Goal: Task Accomplishment & Management: Manage account settings

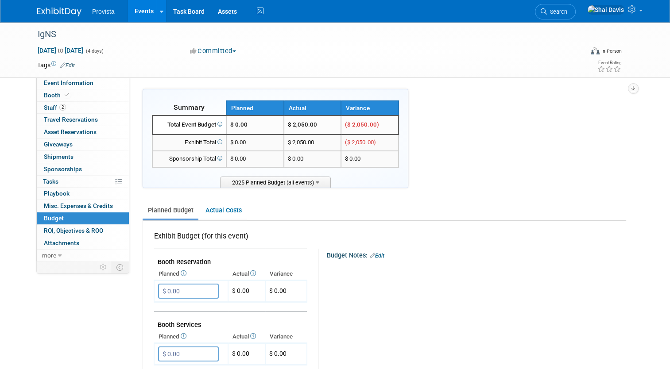
click at [135, 14] on link "Events" at bounding box center [144, 11] width 32 height 22
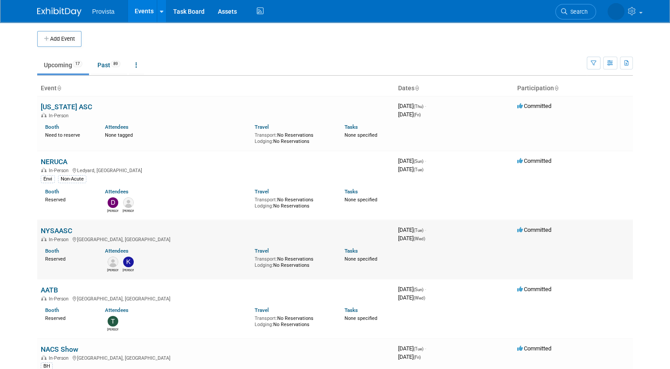
click at [62, 231] on link "NYSAASC" at bounding box center [56, 231] width 31 height 8
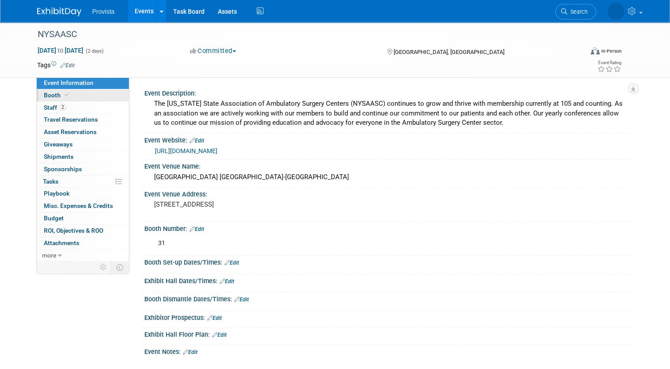
click at [44, 97] on span "Booth" at bounding box center [57, 95] width 27 height 7
select select "No"
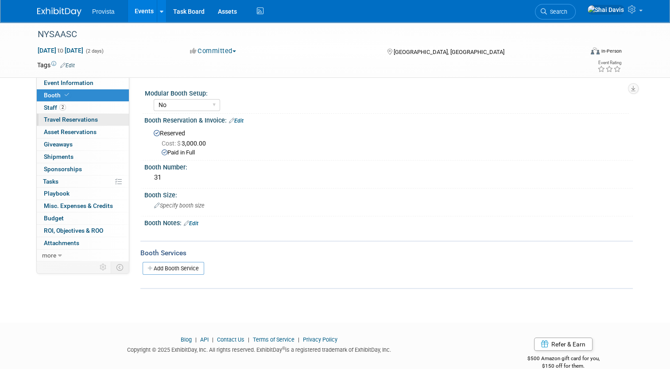
click at [46, 114] on link "0 Travel Reservations 0" at bounding box center [83, 120] width 92 height 12
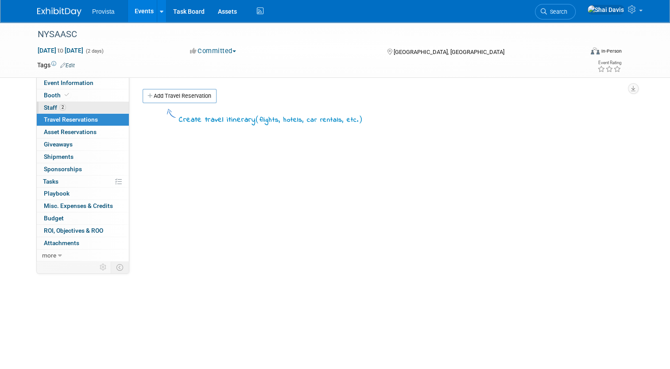
click at [46, 108] on span "Staff 2" at bounding box center [55, 107] width 22 height 7
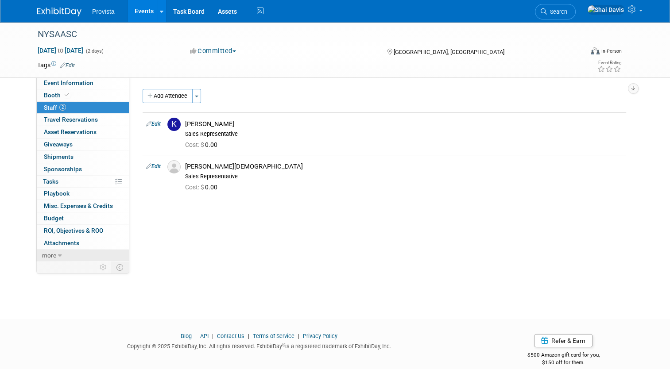
click at [50, 254] on span "more" at bounding box center [49, 255] width 14 height 7
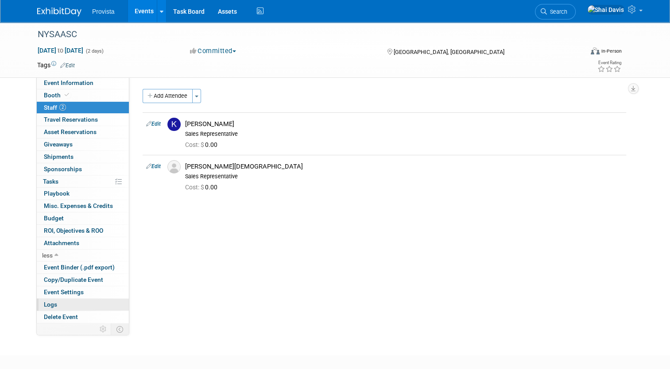
click at [45, 305] on span "Logs" at bounding box center [50, 304] width 13 height 7
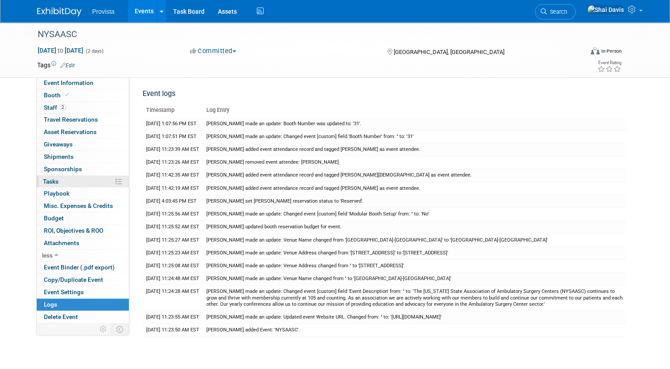
click at [48, 182] on span "Tasks 0%" at bounding box center [50, 181] width 15 height 7
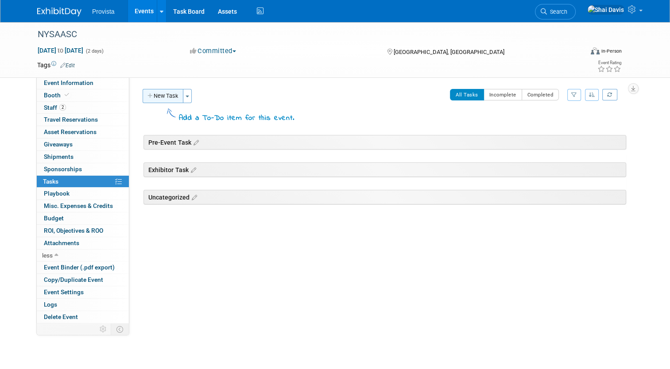
click at [166, 92] on button "New Task" at bounding box center [163, 96] width 41 height 14
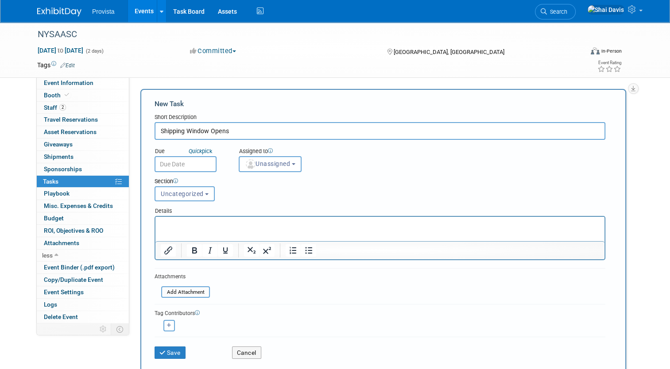
click at [155, 164] on input "text" at bounding box center [186, 164] width 62 height 16
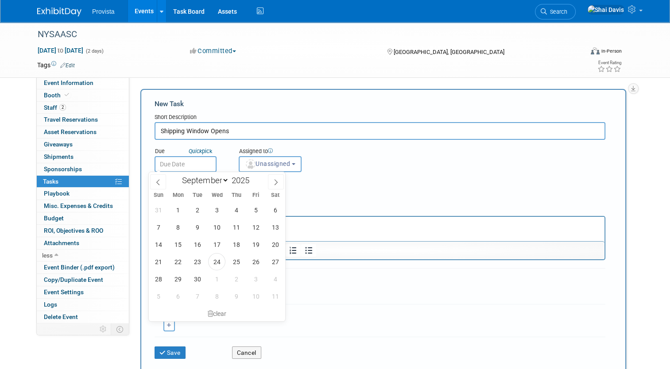
click at [236, 129] on input "Shipping Window Opens" at bounding box center [380, 131] width 451 height 18
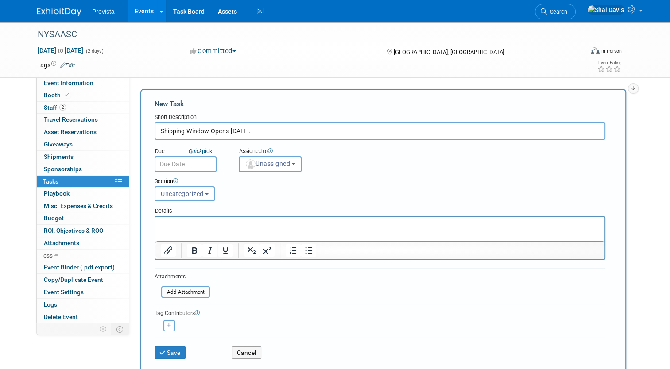
type input "Shipping Window Opens Oct 3rd."
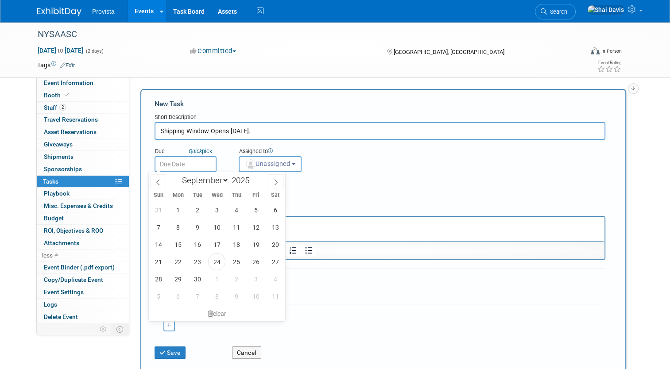
click at [163, 166] on input "text" at bounding box center [186, 164] width 62 height 16
click at [275, 186] on span at bounding box center [276, 181] width 16 height 15
select select "9"
click at [182, 214] on span "29" at bounding box center [177, 209] width 17 height 17
type input "Sep 29, 2025"
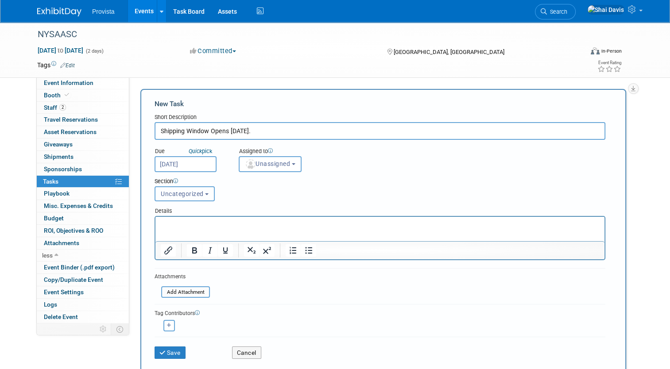
click at [184, 190] on span "Uncategorized" at bounding box center [182, 193] width 43 height 7
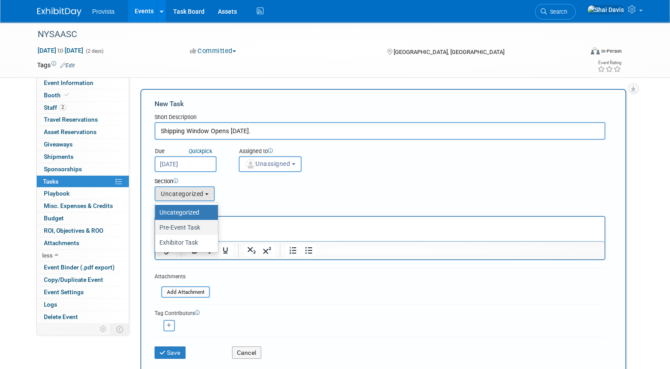
click at [183, 227] on label "Pre-Event Task" at bounding box center [184, 228] width 50 height 12
click at [156, 227] on input "Pre-Event Task" at bounding box center [154, 228] width 6 height 6
select select "11264592"
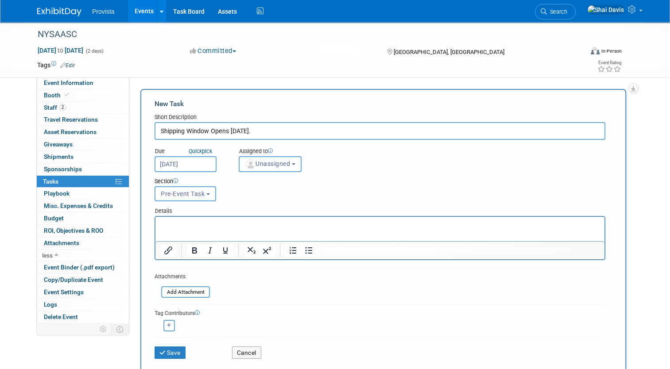
click at [267, 163] on span "Unassigned" at bounding box center [267, 163] width 45 height 7
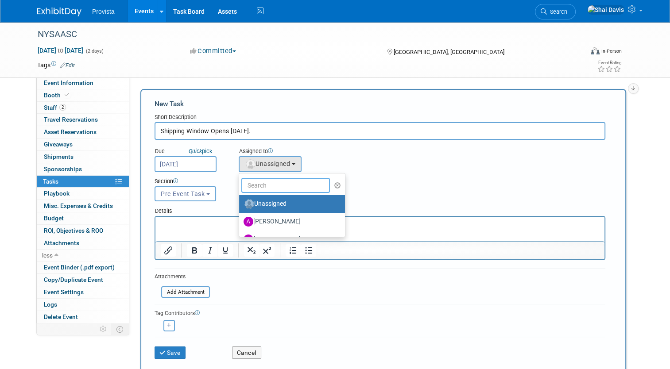
click at [259, 183] on input "text" at bounding box center [285, 185] width 89 height 15
type input "sh"
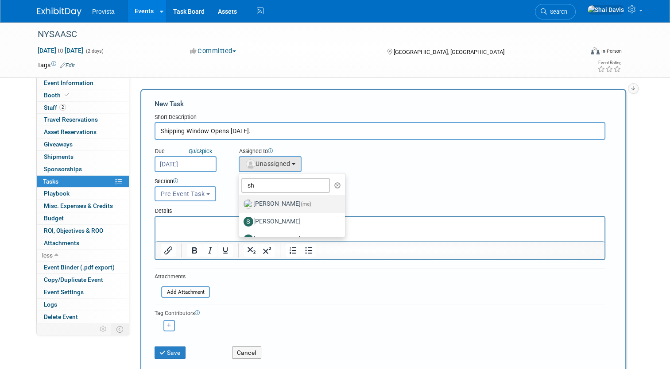
click at [261, 202] on label "Shai Davis (me)" at bounding box center [290, 204] width 93 height 14
click at [240, 202] on input "Shai Davis (me)" at bounding box center [238, 203] width 6 height 6
select select "238aaf24-25e5-4592-b28c-9f3ee0ad0344"
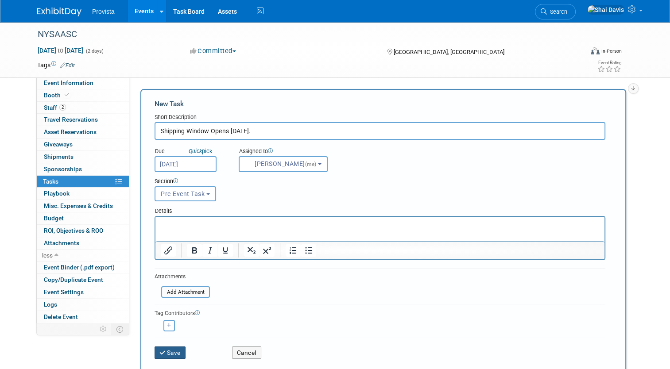
click at [165, 352] on button "Save" at bounding box center [170, 353] width 31 height 12
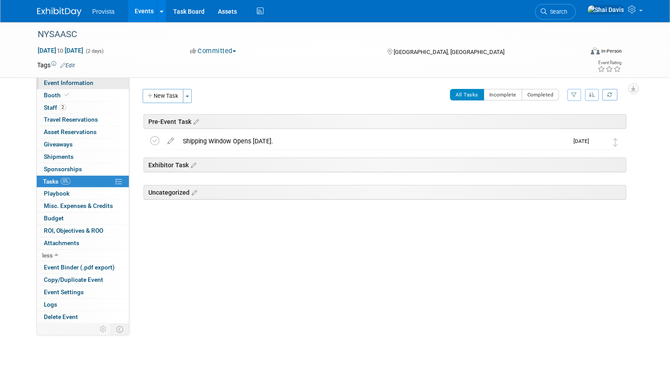
click at [82, 86] on span "Event Information" at bounding box center [69, 82] width 50 height 7
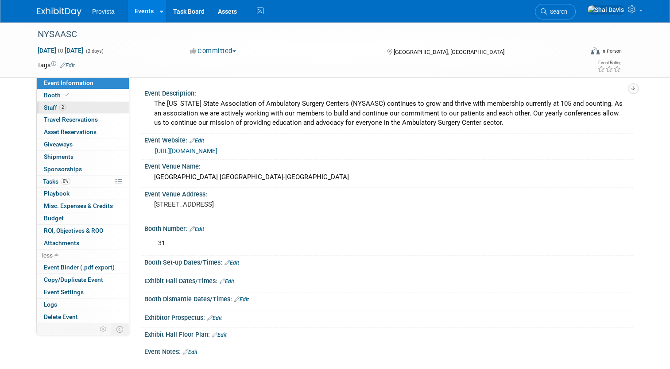
click at [44, 106] on span "Staff 2" at bounding box center [55, 107] width 22 height 7
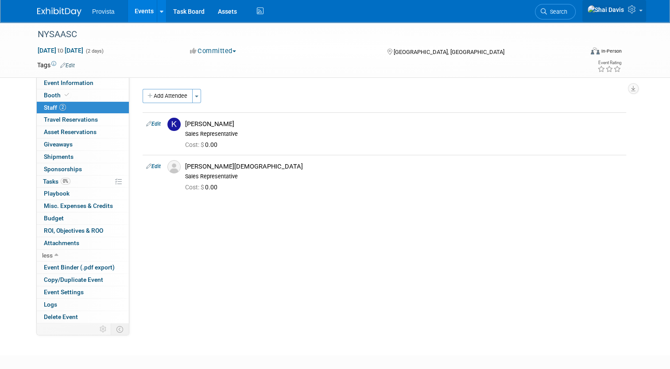
click at [638, 11] on icon at bounding box center [633, 9] width 10 height 8
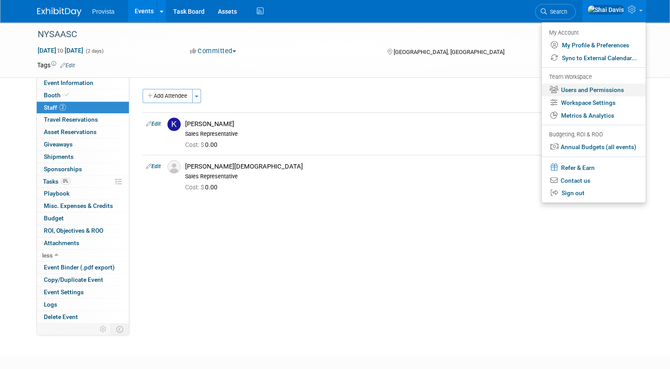
click at [576, 90] on link "Users and Permissions" at bounding box center [594, 90] width 104 height 13
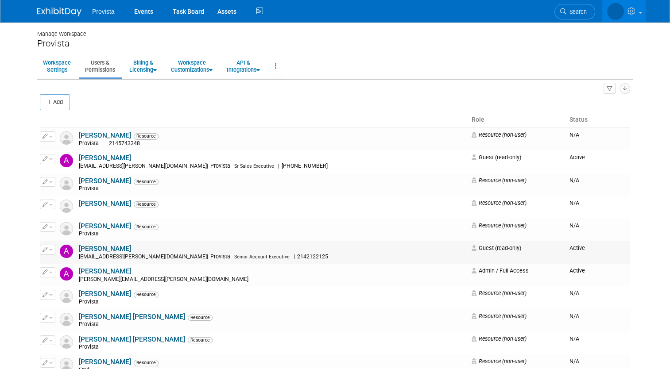
click at [91, 248] on link "[PERSON_NAME]" at bounding box center [105, 249] width 52 height 8
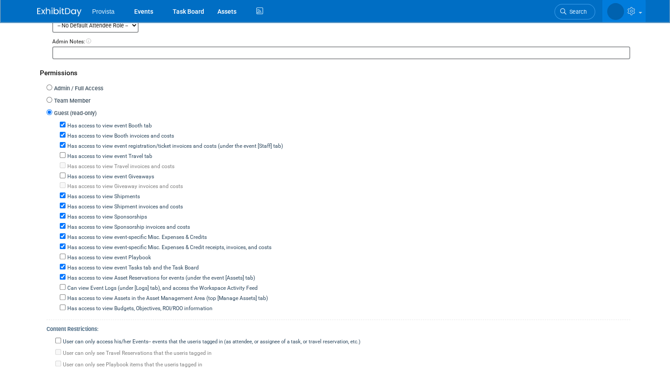
scroll to position [89, 0]
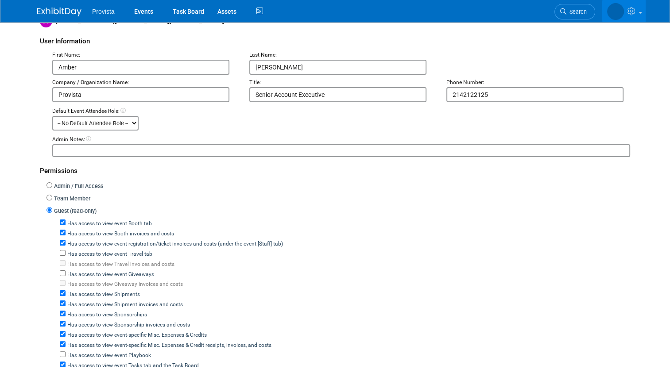
click at [93, 128] on select "-- No Default Attendee Role -- Demonstrator Host Planner Presenter Sales Repres…" at bounding box center [95, 123] width 86 height 15
select select "4"
click at [52, 116] on select "-- No Default Attendee Role -- Demonstrator Host Planner Presenter Sales Repres…" at bounding box center [95, 123] width 86 height 15
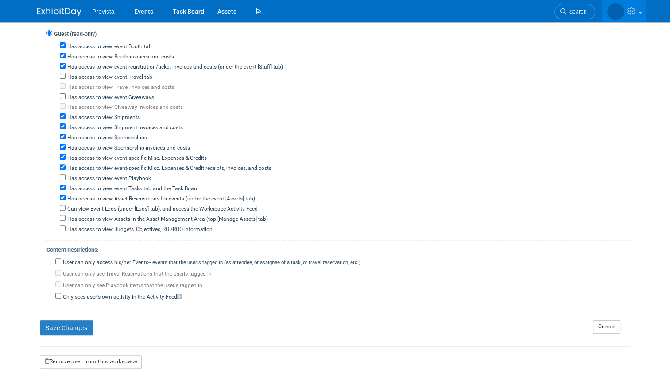
scroll to position [352, 0]
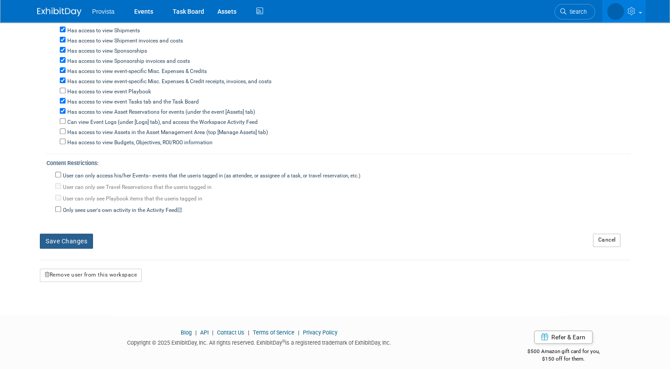
click at [58, 234] on button "Save Changes" at bounding box center [66, 241] width 53 height 15
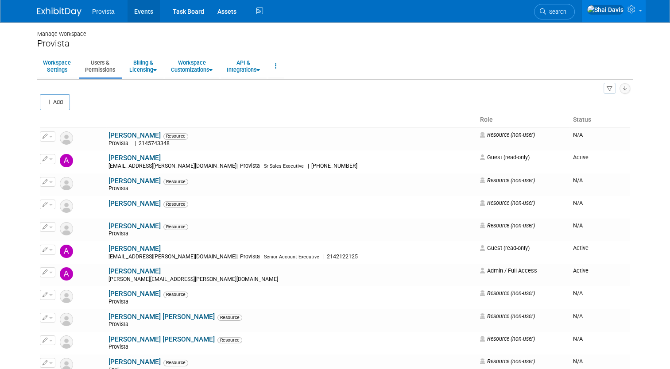
click at [133, 10] on link "Events" at bounding box center [144, 11] width 32 height 22
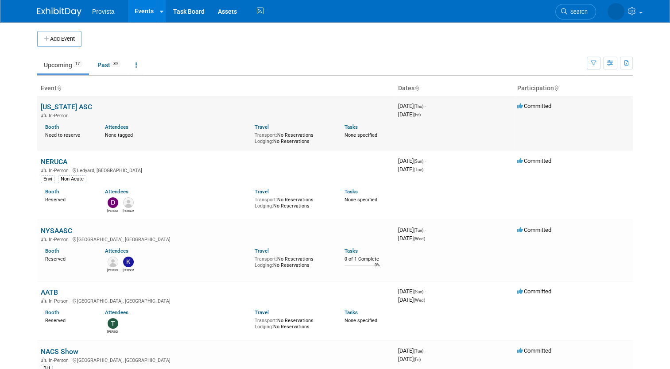
click at [53, 106] on link "[US_STATE] ASC" at bounding box center [66, 107] width 51 height 8
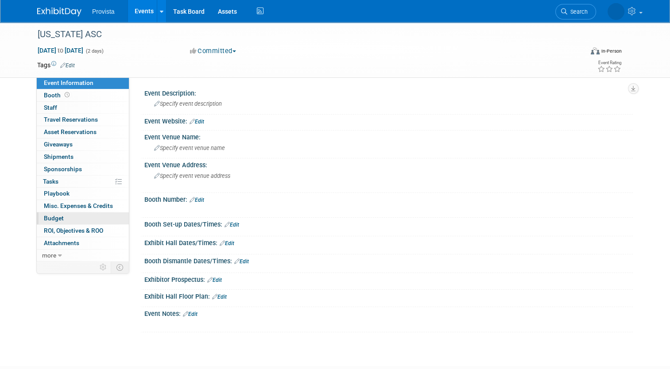
click at [61, 217] on link "Budget" at bounding box center [83, 219] width 92 height 12
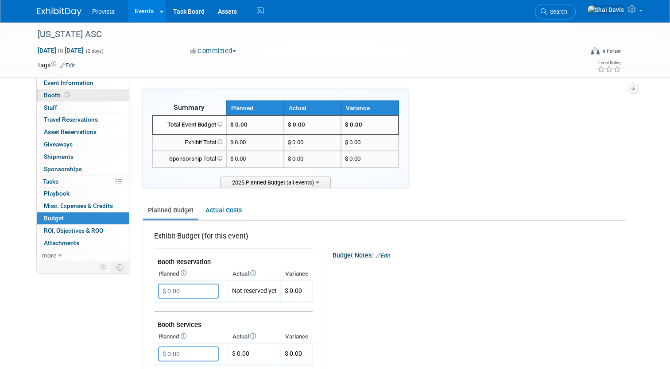
click at [44, 94] on span "Booth" at bounding box center [57, 95] width 27 height 7
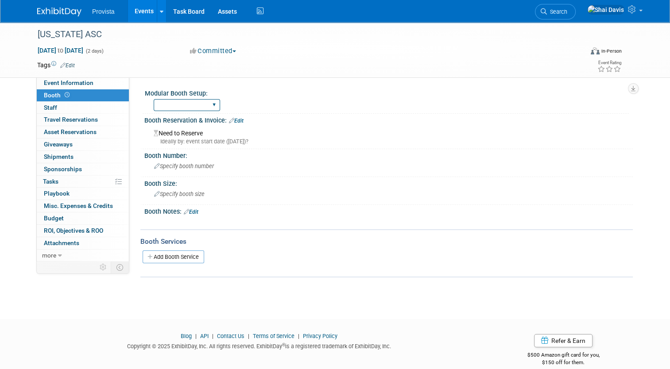
click at [155, 104] on select "Yes No" at bounding box center [187, 105] width 66 height 12
select select "No"
click at [154, 99] on select "Yes No" at bounding box center [187, 105] width 66 height 12
click at [234, 118] on link "Edit" at bounding box center [236, 121] width 15 height 6
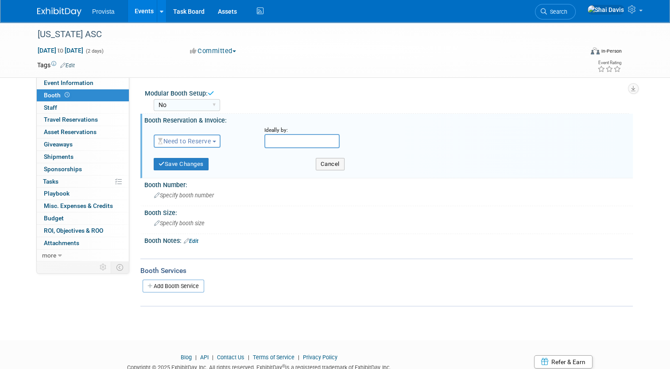
click at [182, 143] on span "Need to Reserve" at bounding box center [184, 141] width 53 height 7
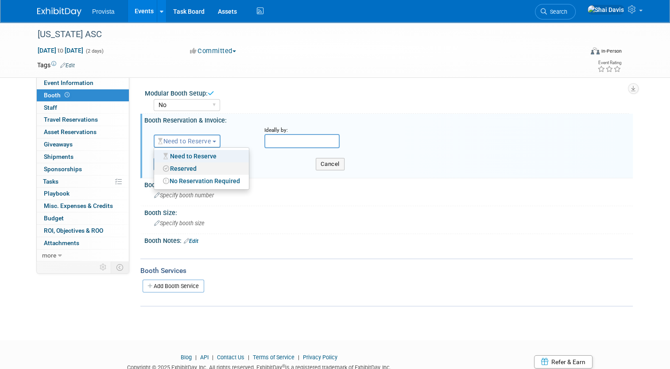
click at [172, 167] on link "Reserved" at bounding box center [201, 169] width 95 height 12
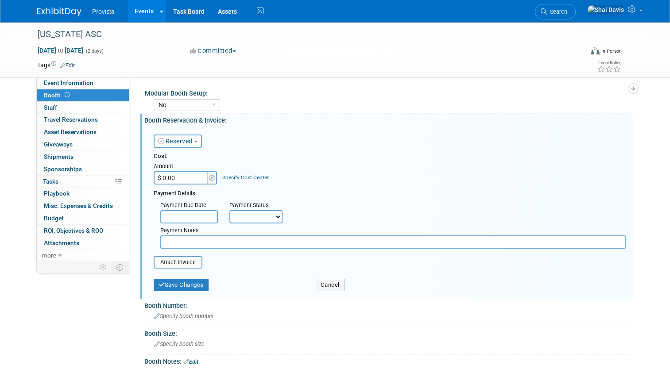
click at [164, 179] on input "$ 0.00" at bounding box center [181, 177] width 55 height 13
type input "$ 750.00"
click at [182, 282] on button "Save Changes" at bounding box center [181, 285] width 55 height 12
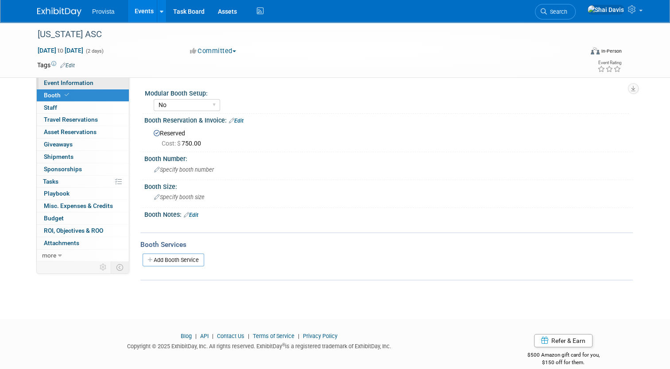
click at [49, 85] on span "Event Information" at bounding box center [69, 82] width 50 height 7
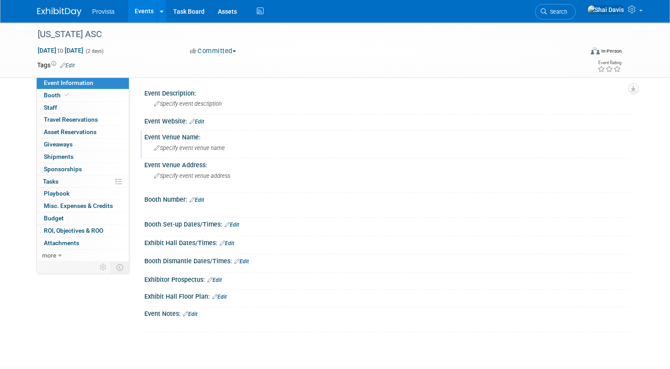
click at [164, 146] on span "Specify event venue name" at bounding box center [189, 148] width 71 height 7
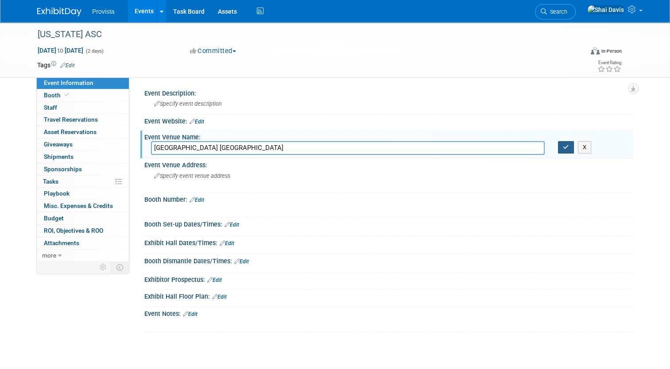
type input "Hilton Garden Inn Boise Downtown"
click at [569, 147] on icon "button" at bounding box center [566, 147] width 6 height 6
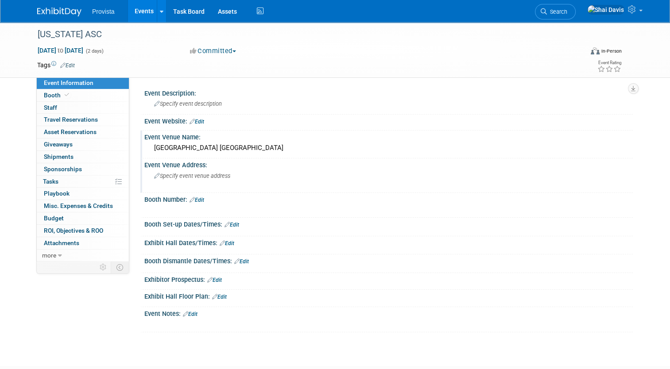
click at [164, 175] on span "Specify event venue address" at bounding box center [192, 176] width 76 height 7
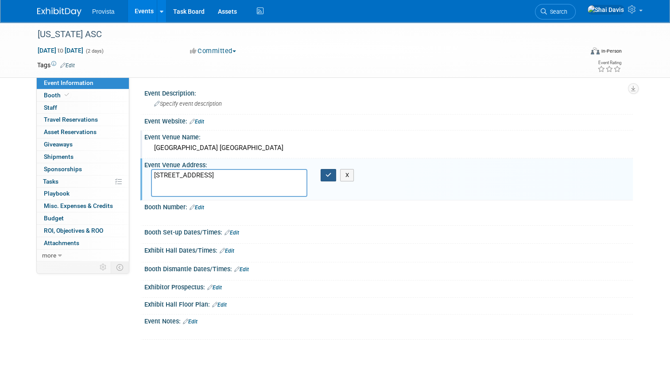
type textarea "348 S 13th St, Boise, ID 83702"
click at [323, 175] on button "button" at bounding box center [329, 175] width 16 height 12
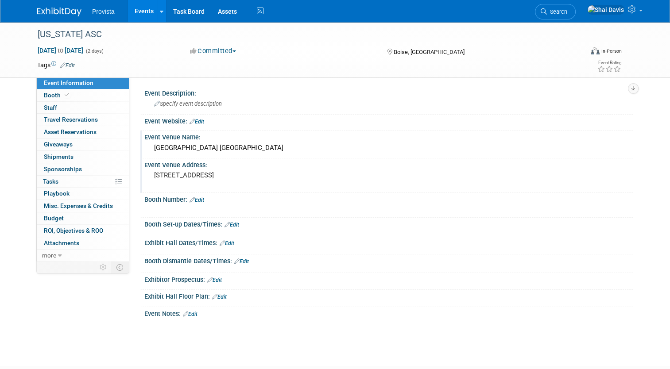
click at [193, 121] on link "Edit" at bounding box center [197, 122] width 15 height 6
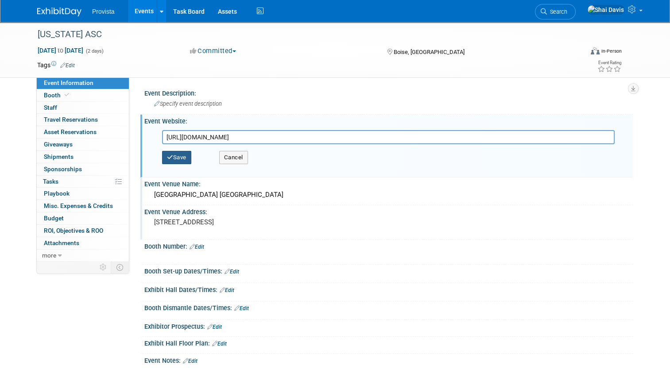
type input "https://iasca.wildapricot.org/Events"
click at [181, 158] on button "Save" at bounding box center [176, 157] width 29 height 13
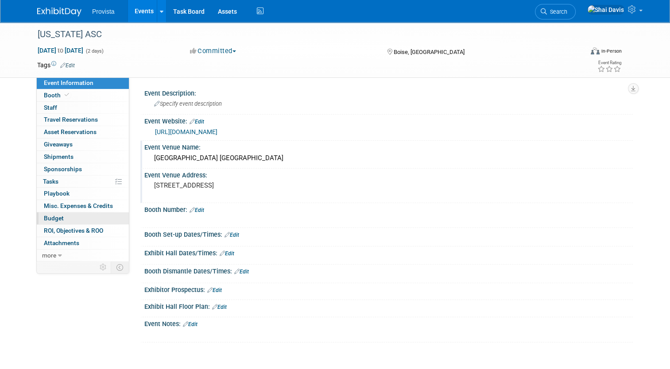
click at [55, 221] on link "Budget" at bounding box center [83, 219] width 92 height 12
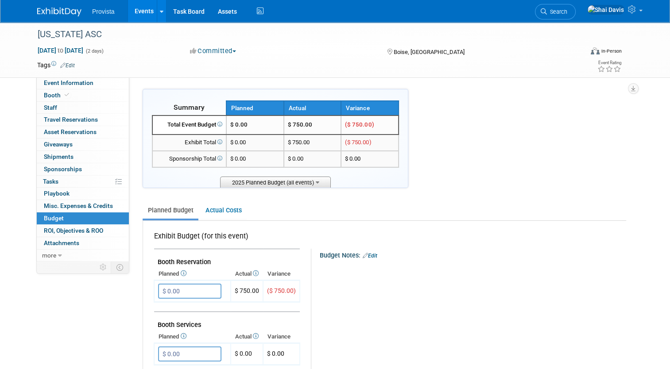
click at [273, 180] on span "2025 Planned Budget (all events)" at bounding box center [275, 182] width 111 height 11
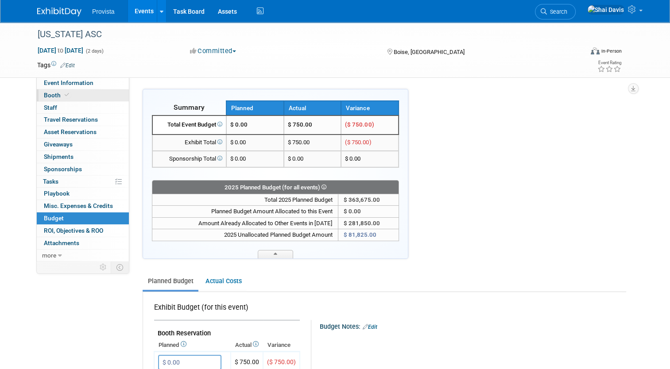
click at [44, 95] on span "Booth" at bounding box center [57, 95] width 27 height 7
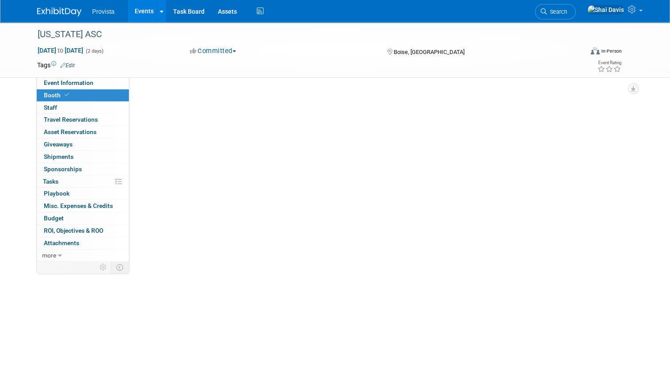
select select "No"
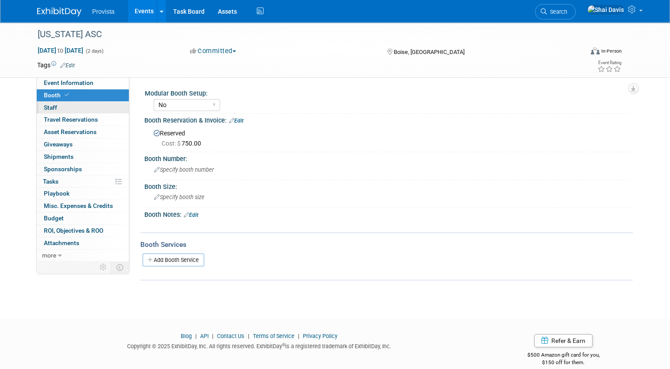
click at [50, 106] on span "Staff 0" at bounding box center [50, 107] width 13 height 7
